Goal: Transaction & Acquisition: Download file/media

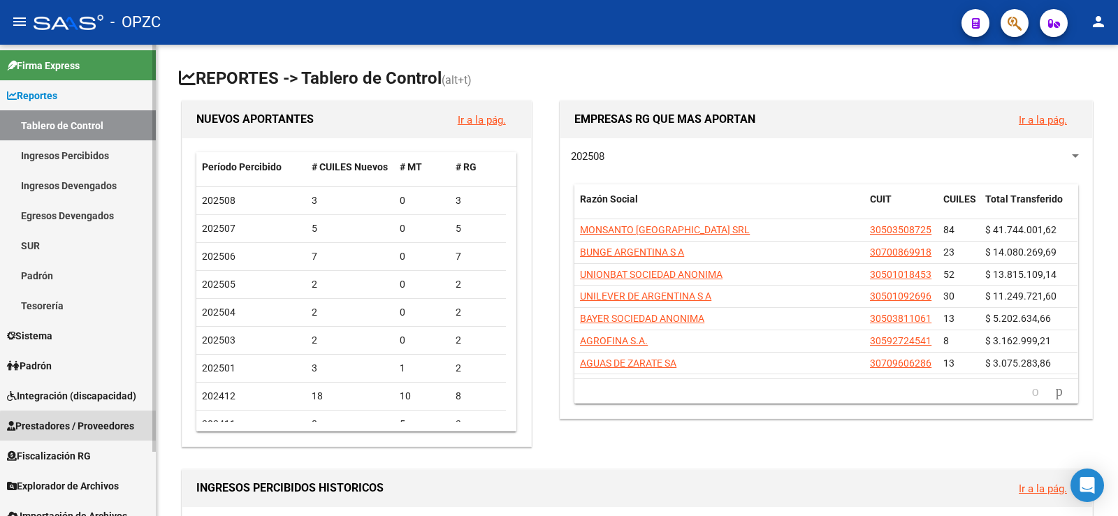
click at [83, 428] on span "Prestadores / Proveedores" at bounding box center [70, 426] width 127 height 15
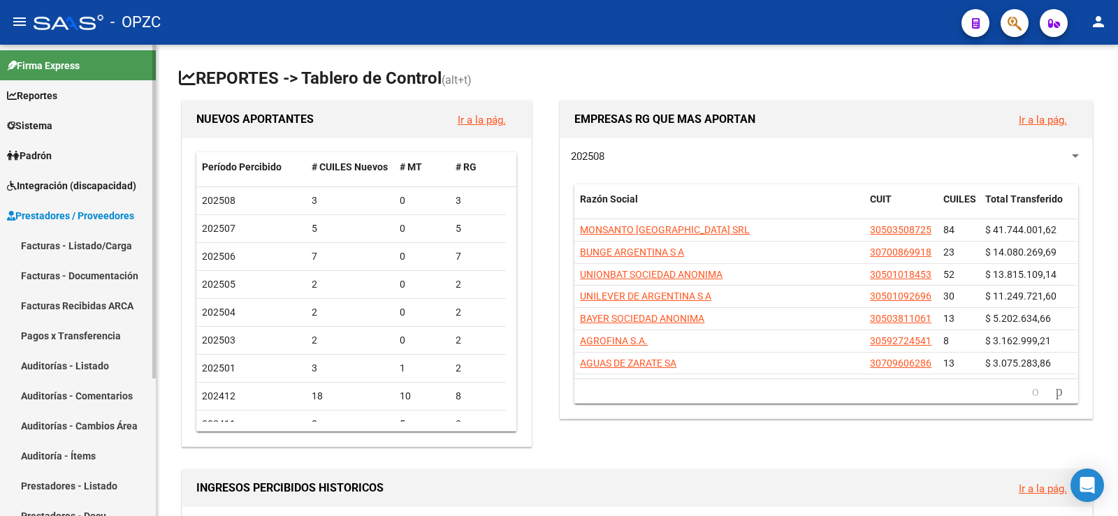
click at [94, 248] on link "Facturas - Listado/Carga" at bounding box center [78, 246] width 156 height 30
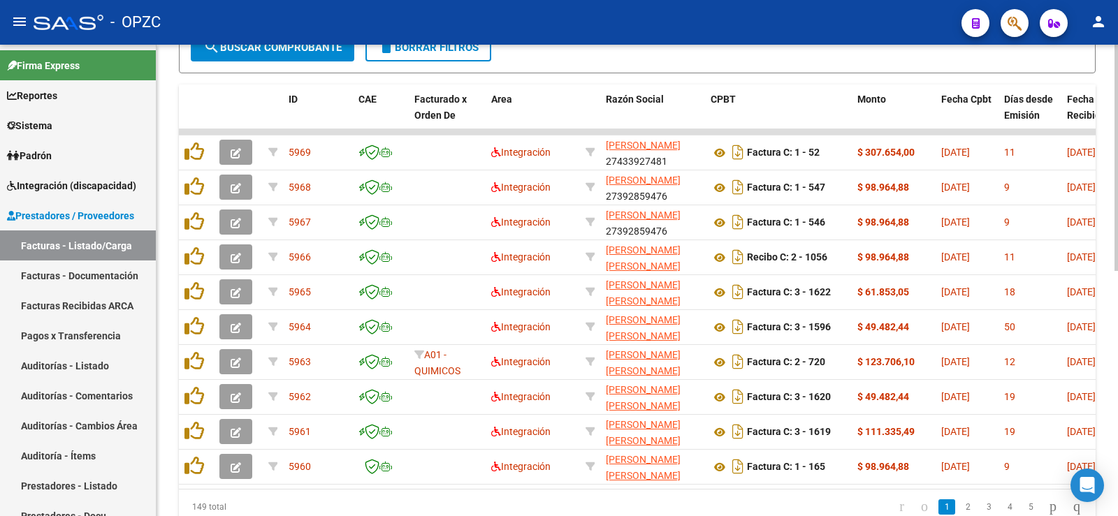
scroll to position [489, 0]
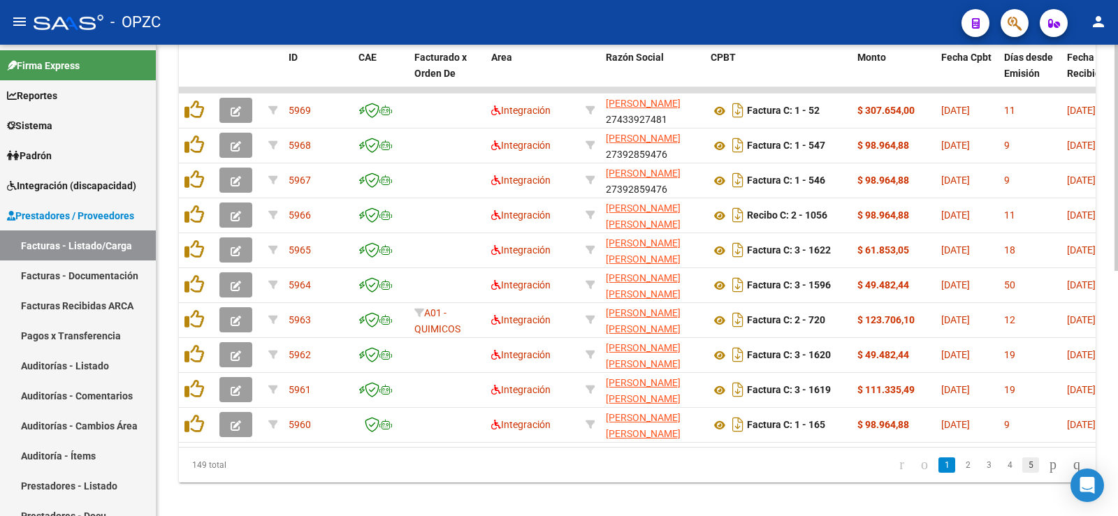
click at [1022, 473] on link "5" at bounding box center [1030, 465] width 17 height 15
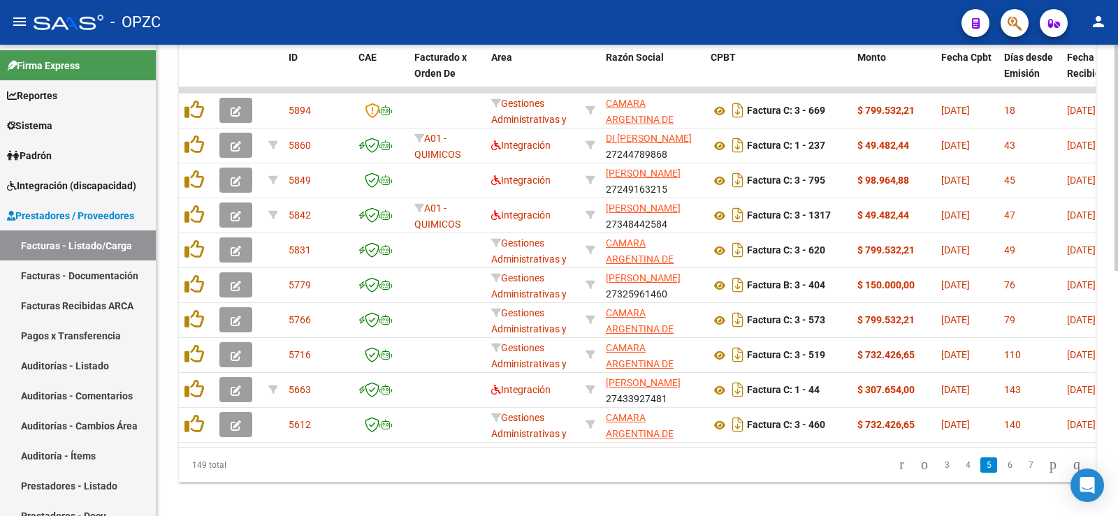
click at [1002, 473] on link "6" at bounding box center [1010, 465] width 17 height 15
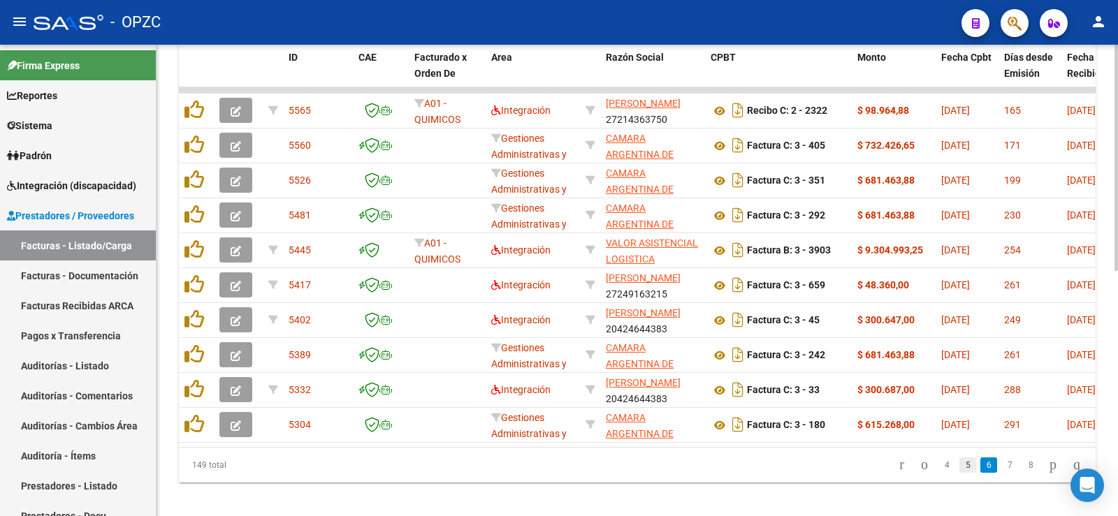
click at [960, 473] on link "5" at bounding box center [968, 465] width 17 height 15
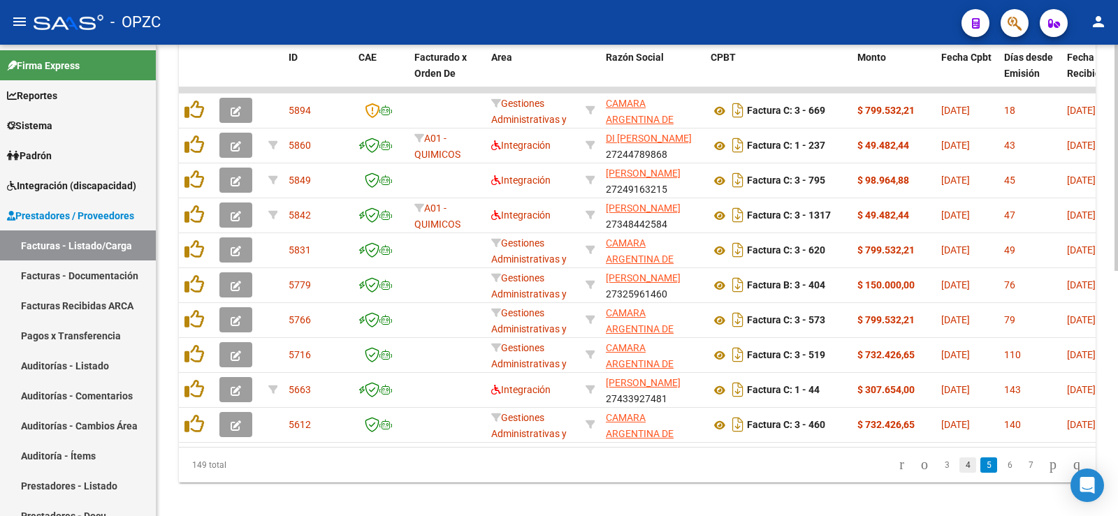
click at [960, 473] on link "4" at bounding box center [968, 465] width 17 height 15
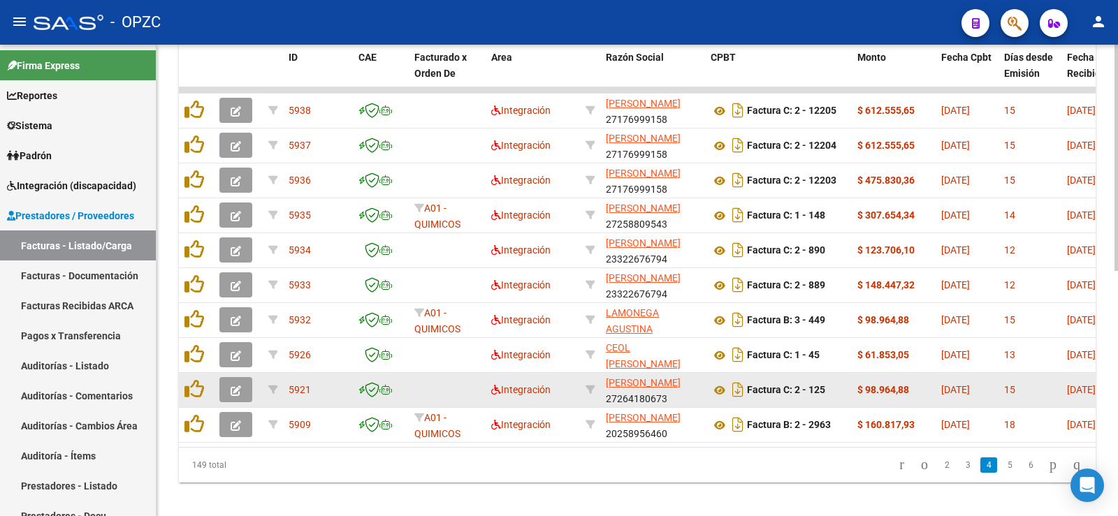
click at [235, 391] on icon "button" at bounding box center [236, 391] width 10 height 10
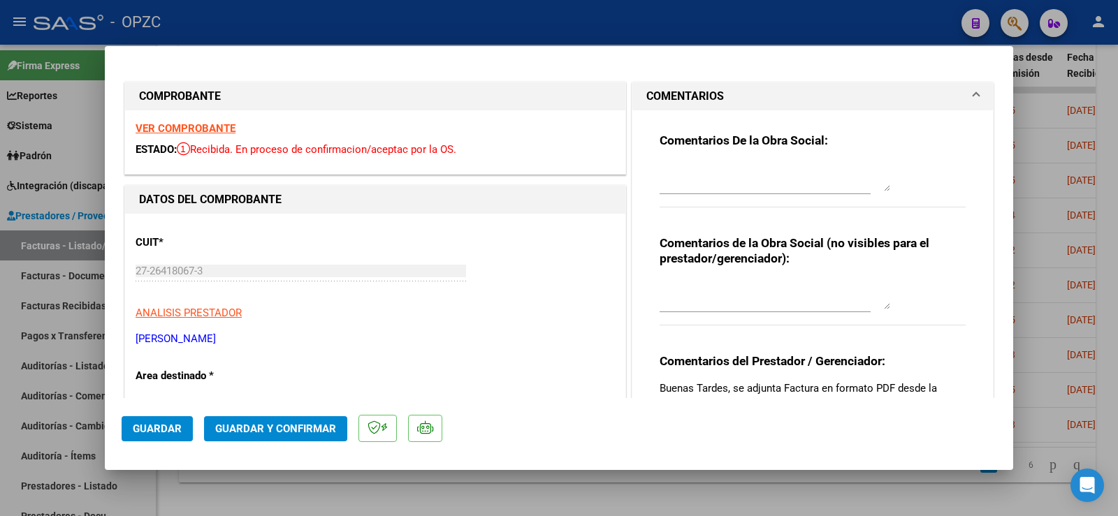
click at [212, 126] on strong "VER COMPROBANTE" at bounding box center [186, 128] width 100 height 13
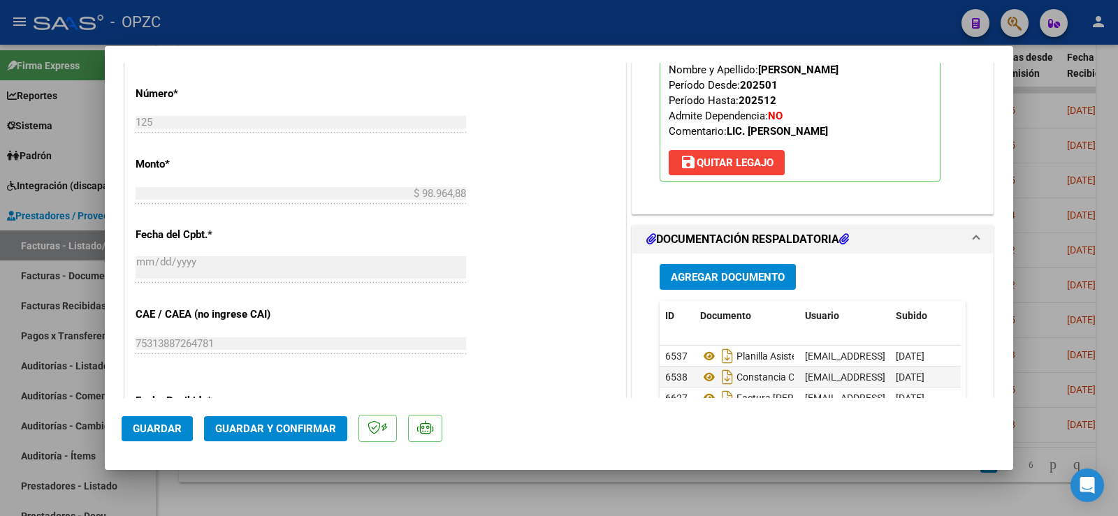
scroll to position [699, 0]
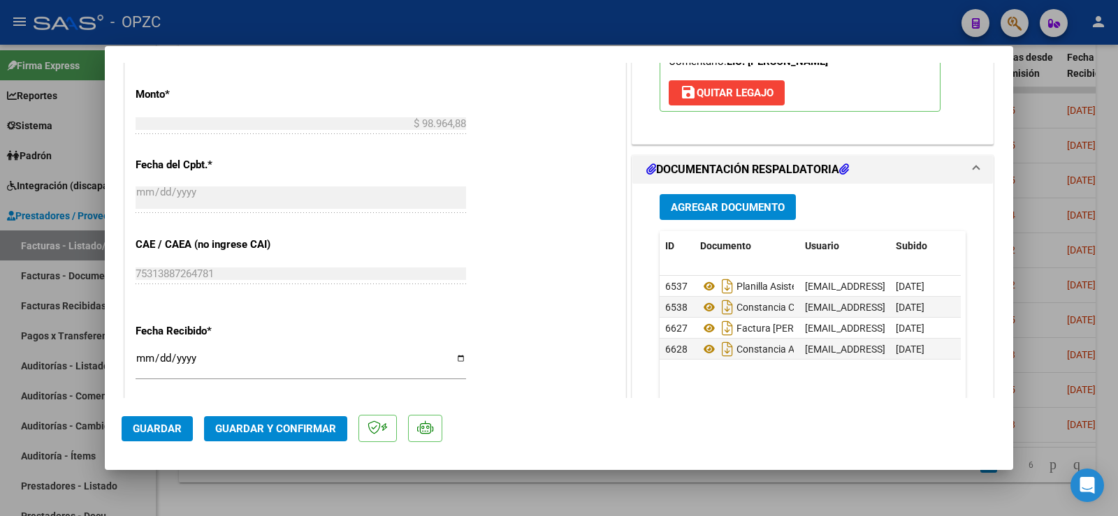
click at [1118, 147] on div at bounding box center [559, 258] width 1118 height 516
type input "$ 0,00"
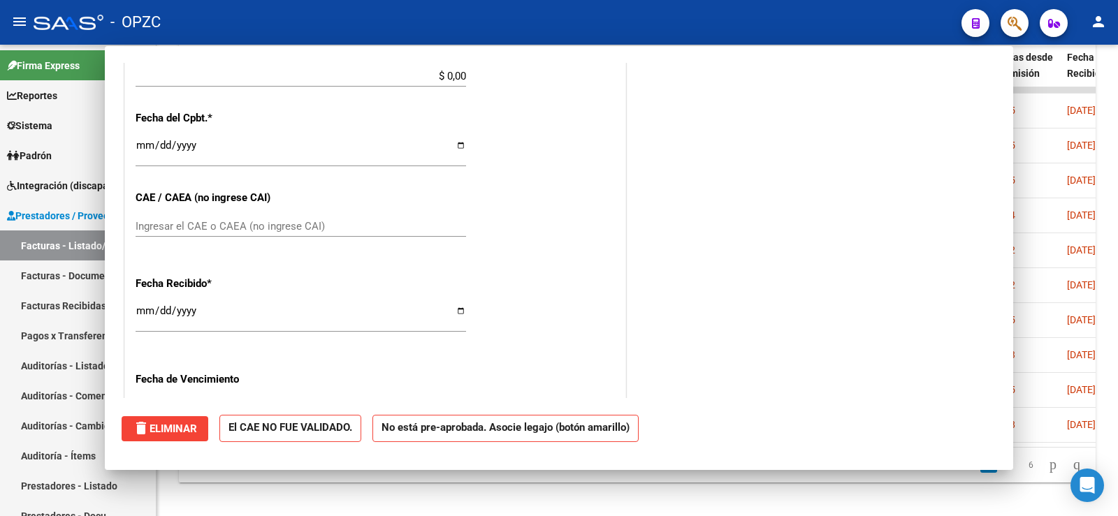
scroll to position [651, 0]
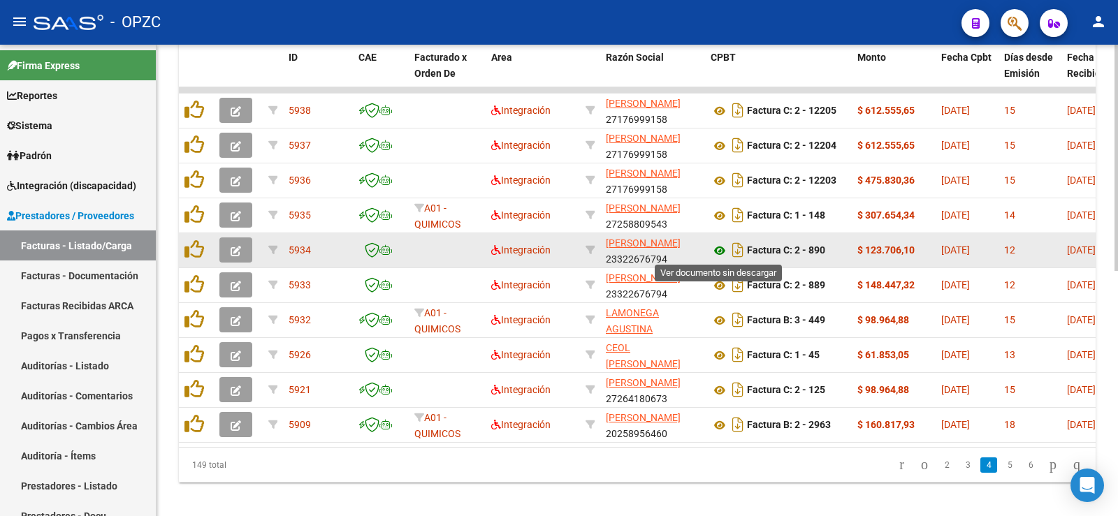
click at [720, 252] on icon at bounding box center [720, 251] width 18 height 17
click at [723, 247] on icon at bounding box center [720, 251] width 18 height 17
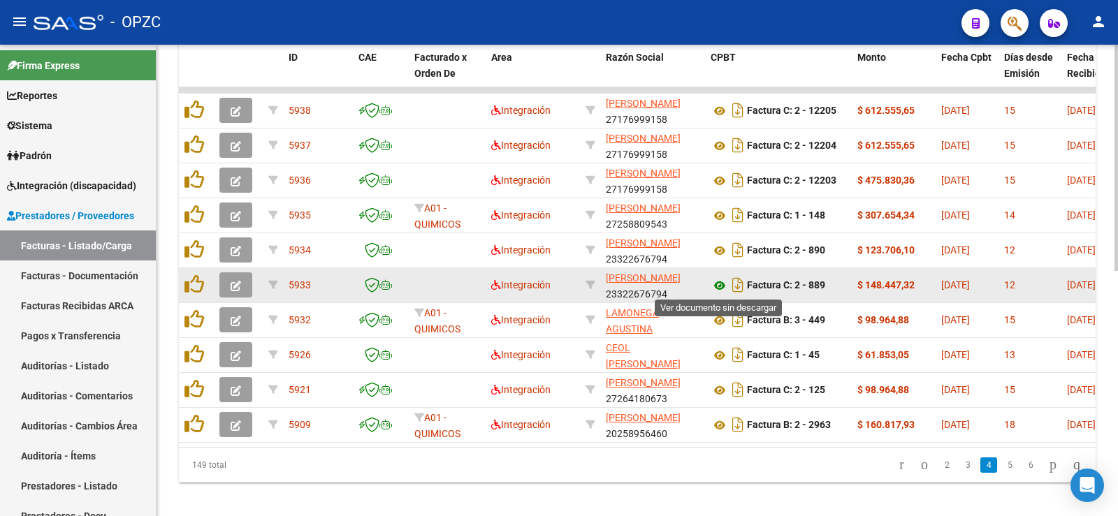
click at [723, 287] on icon at bounding box center [720, 285] width 18 height 17
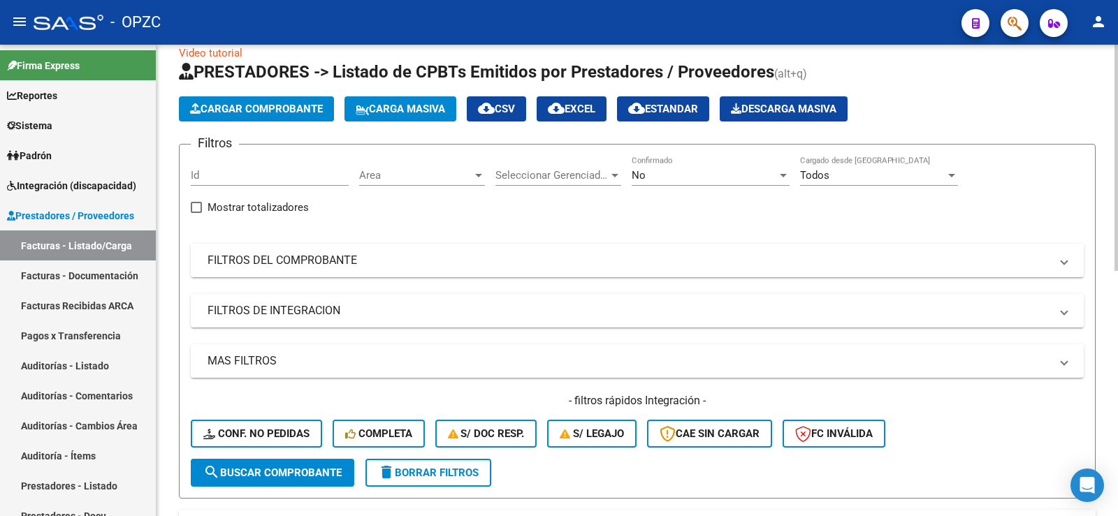
scroll to position [0, 0]
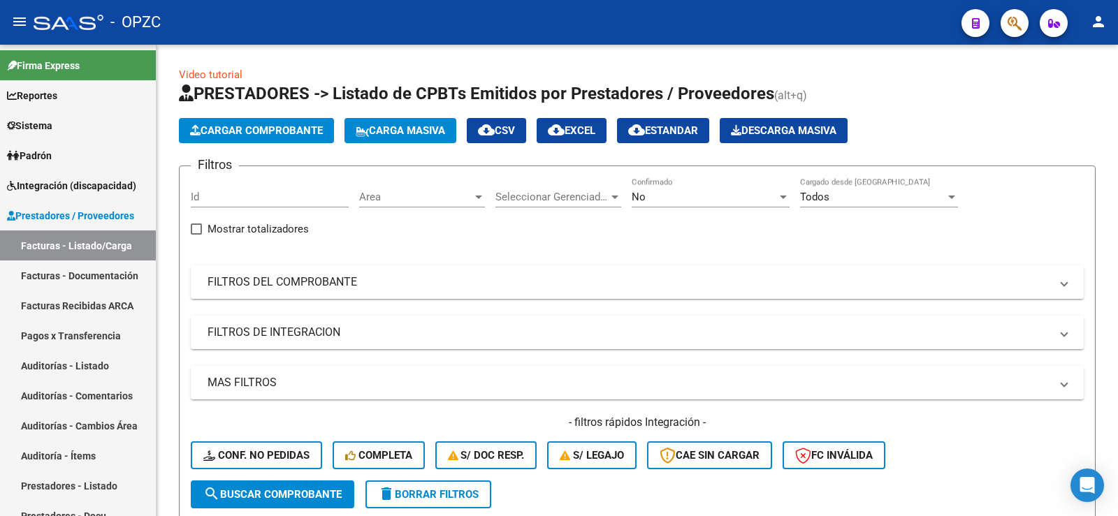
click at [1097, 21] on mat-icon "person" at bounding box center [1098, 21] width 17 height 17
click at [1086, 88] on button "exit_to_app Salir" at bounding box center [1069, 92] width 85 height 34
